Goal: Task Accomplishment & Management: Manage account settings

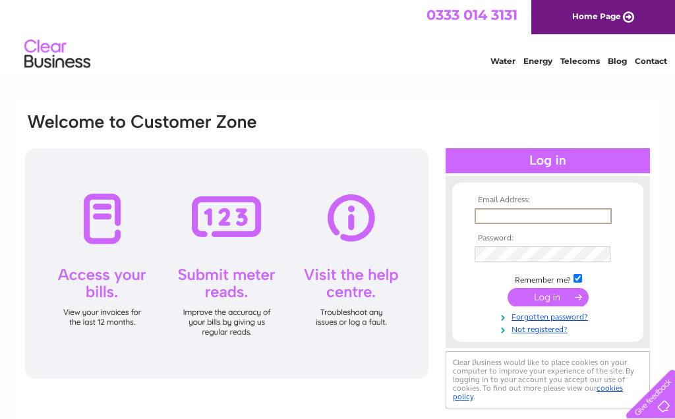
type input "michaelwaikai@aol.com"
click at [548, 298] on input "submit" at bounding box center [547, 297] width 81 height 18
click at [564, 295] on input "submit" at bounding box center [547, 296] width 81 height 18
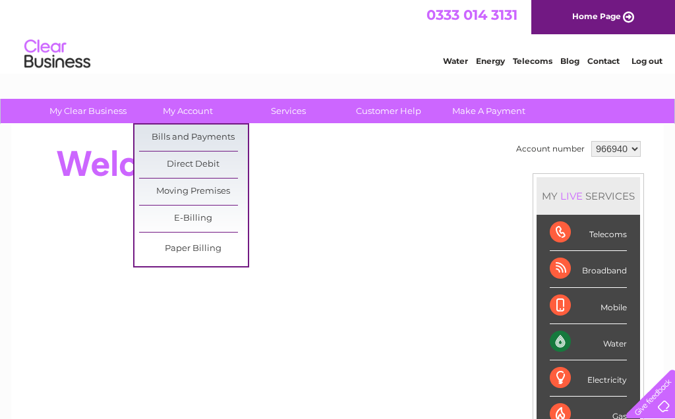
click at [213, 138] on link "Bills and Payments" at bounding box center [193, 138] width 109 height 26
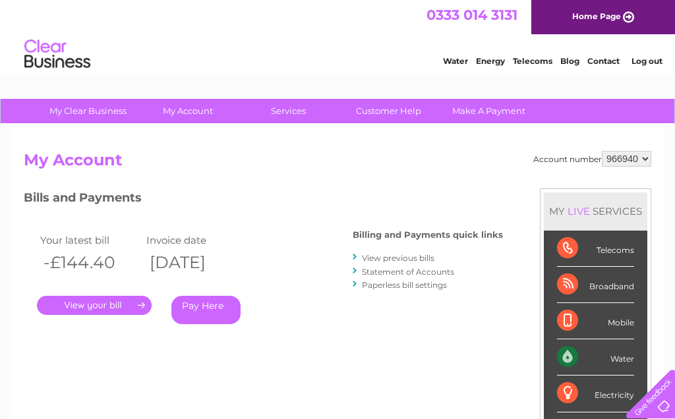
click at [130, 303] on link "." at bounding box center [94, 305] width 115 height 19
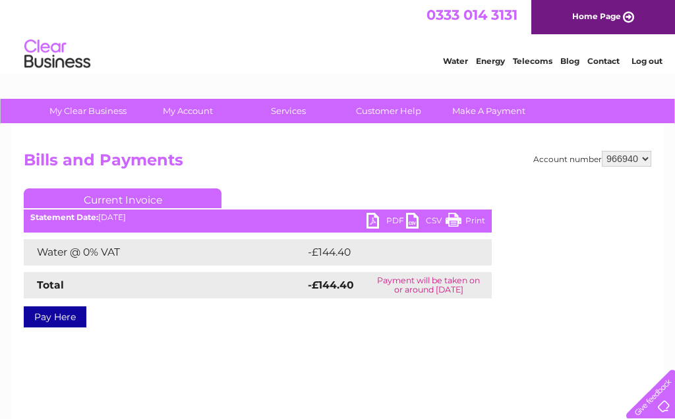
click at [381, 219] on link "PDF" at bounding box center [386, 222] width 40 height 19
click at [657, 58] on link "Log out" at bounding box center [646, 61] width 31 height 10
